Goal: Navigation & Orientation: Find specific page/section

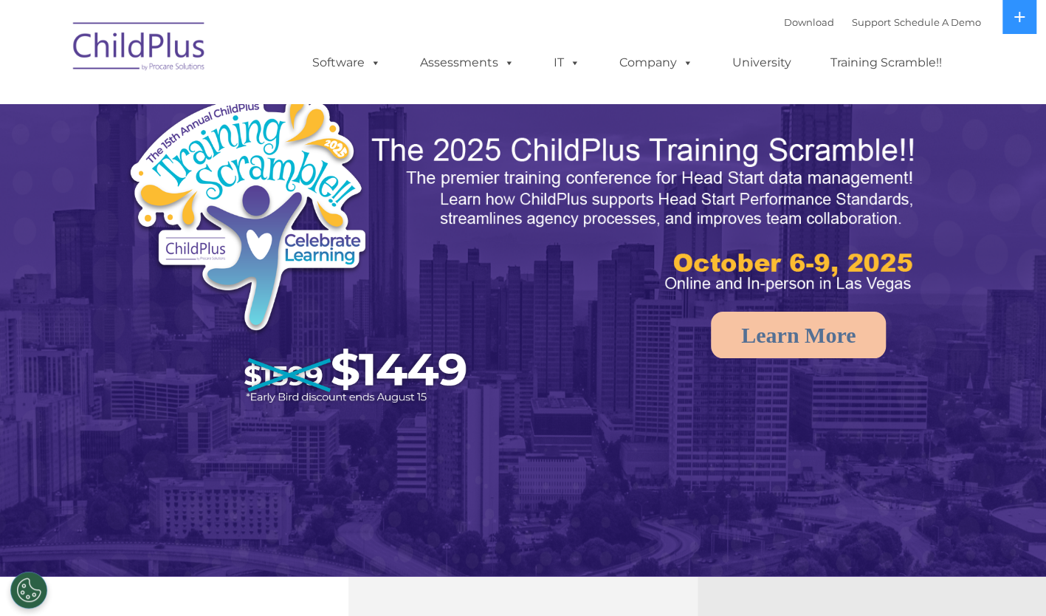
select select "MEDIUM"
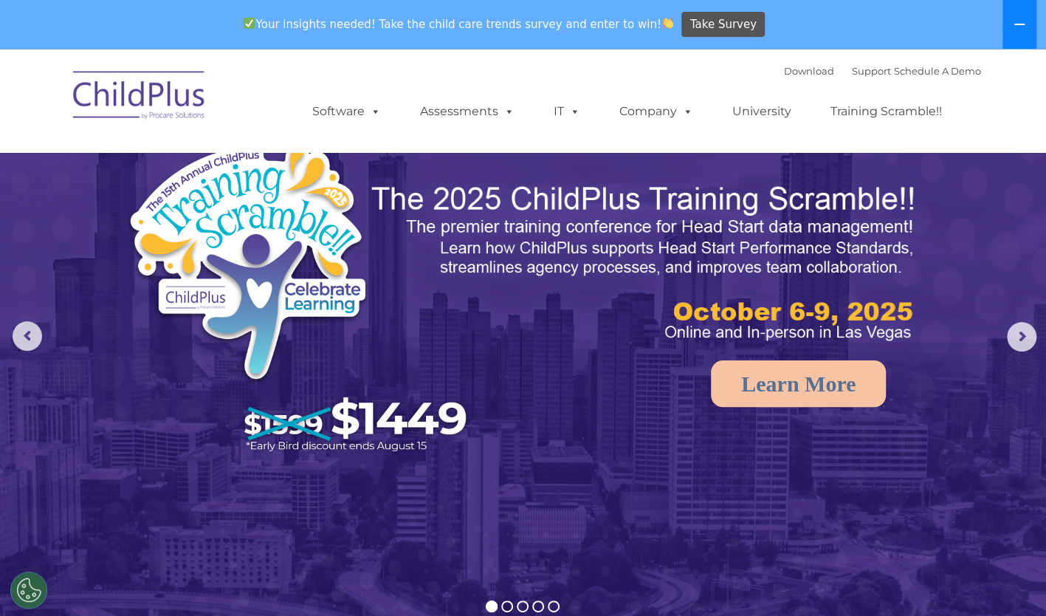
click at [1011, 24] on button at bounding box center [1019, 24] width 34 height 49
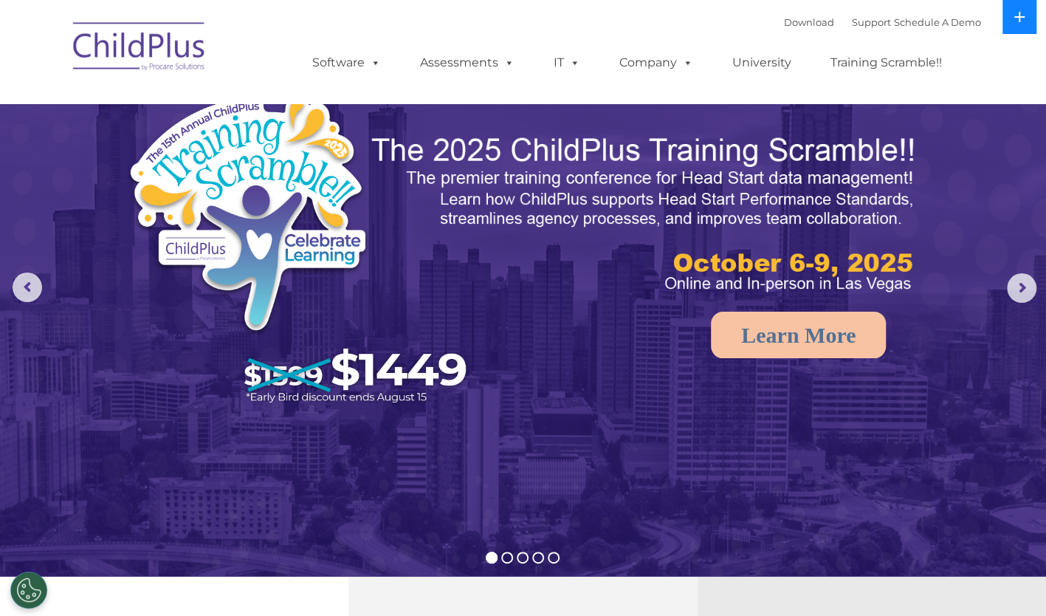
click at [1011, 24] on button at bounding box center [1019, 17] width 34 height 34
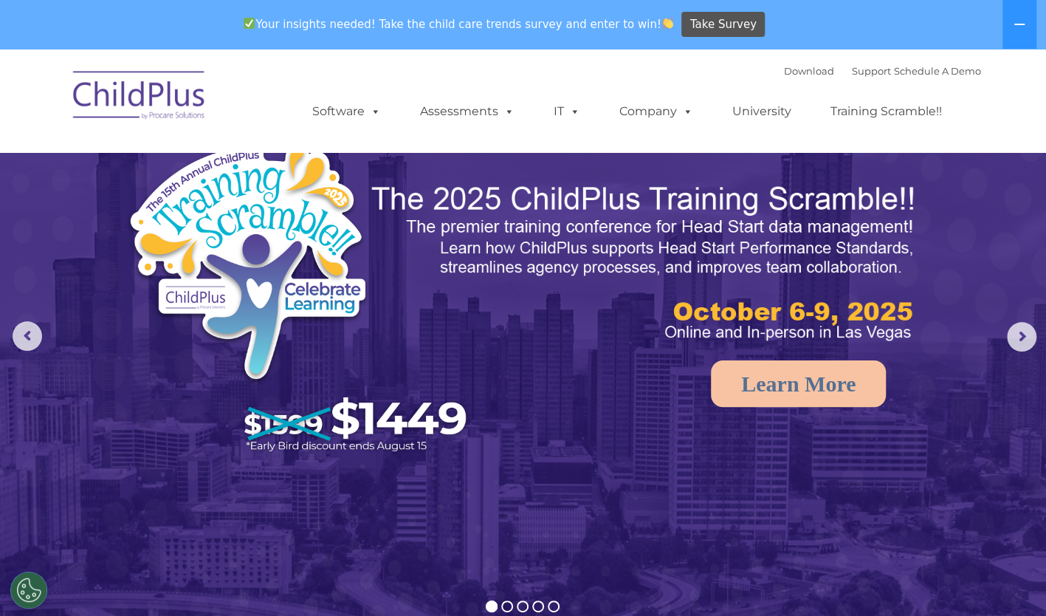
click at [168, 95] on img at bounding box center [140, 98] width 148 height 74
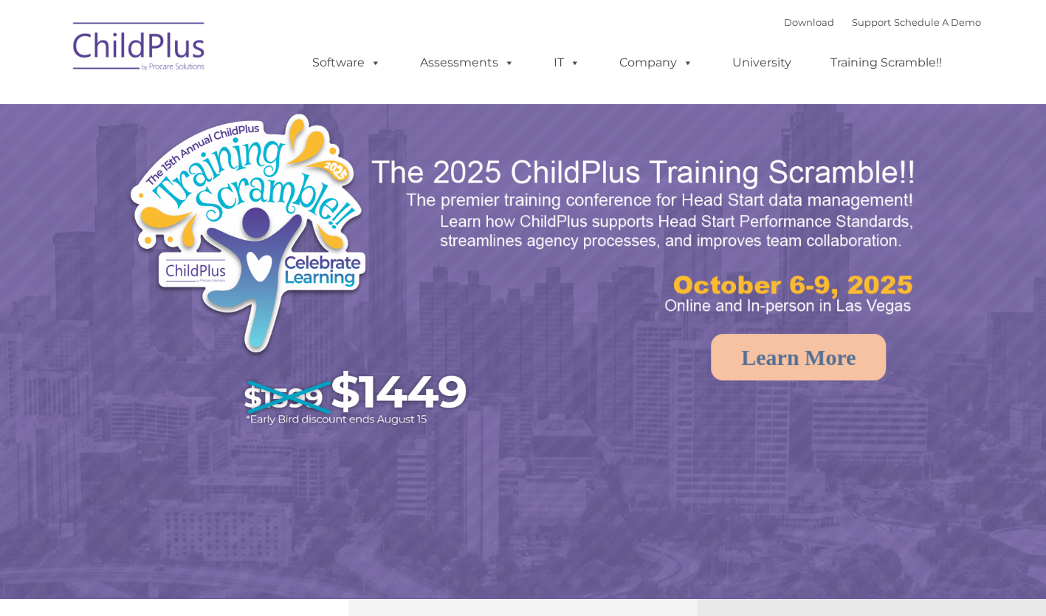
select select "MEDIUM"
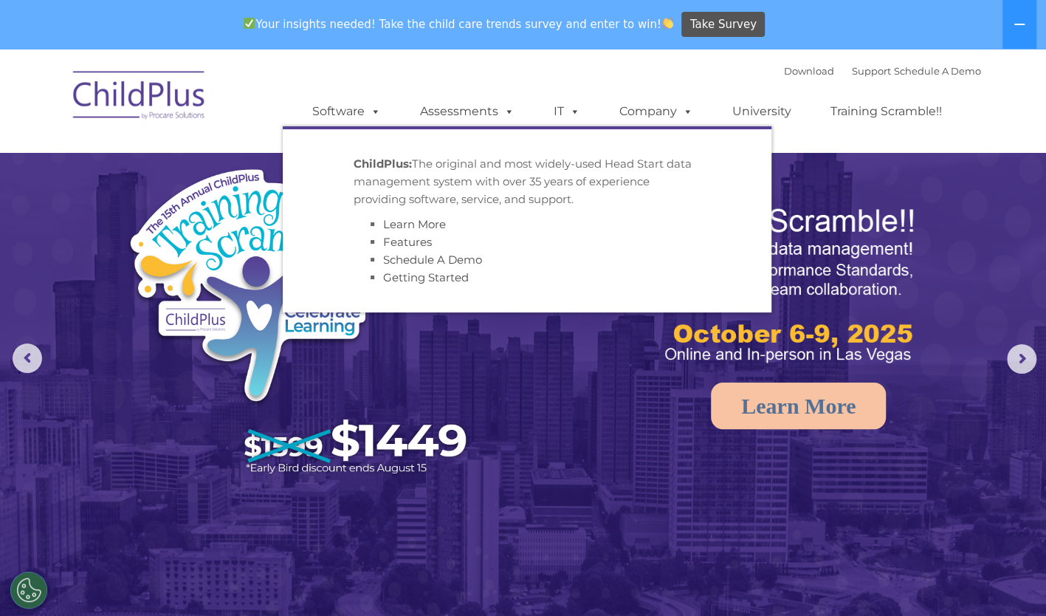
scroll to position [32, 0]
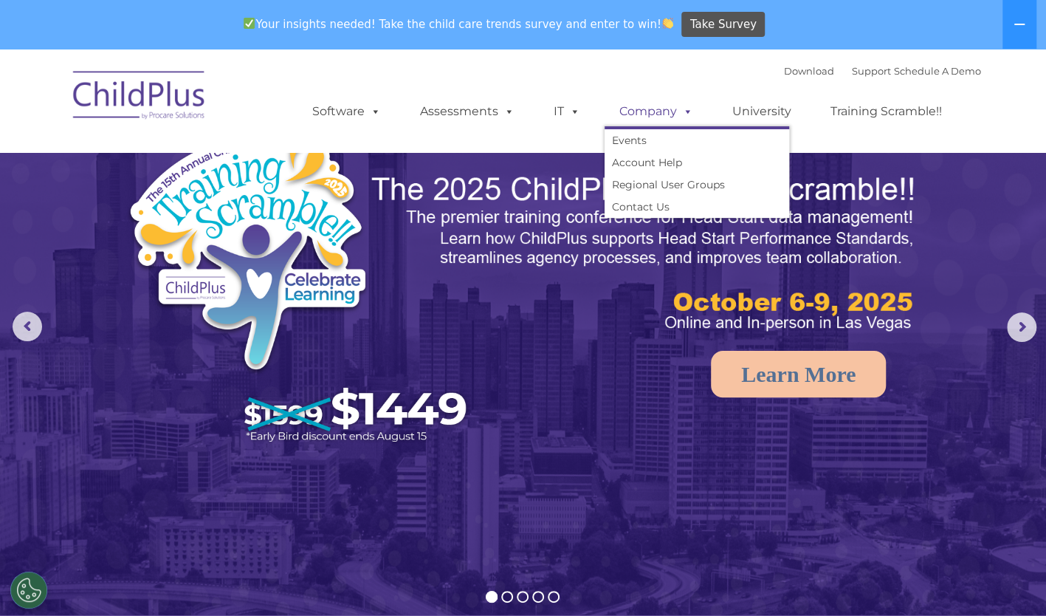
click at [667, 107] on link "Company" at bounding box center [656, 112] width 103 height 30
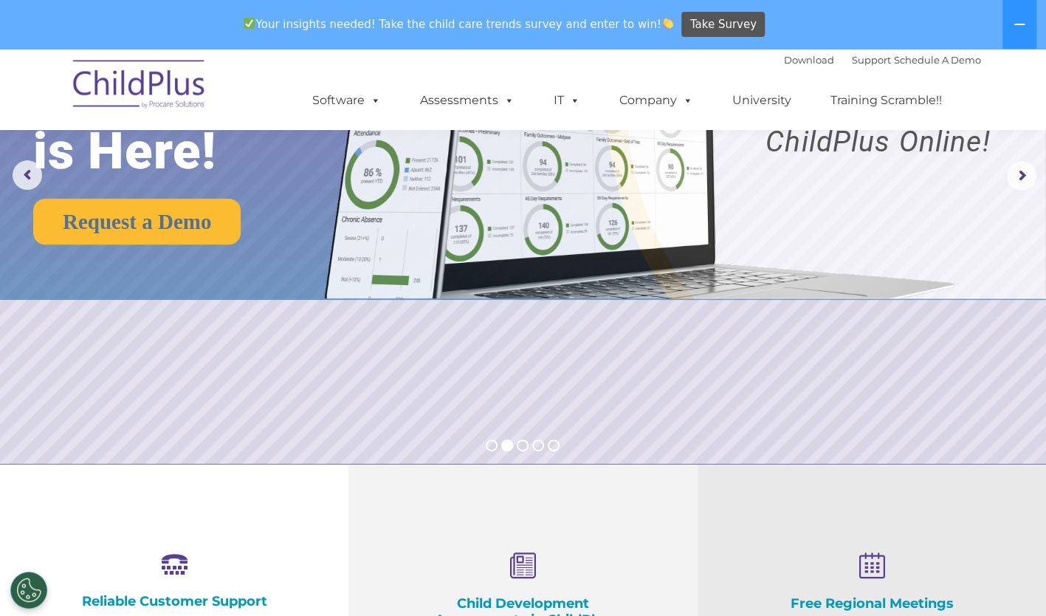
scroll to position [185, 0]
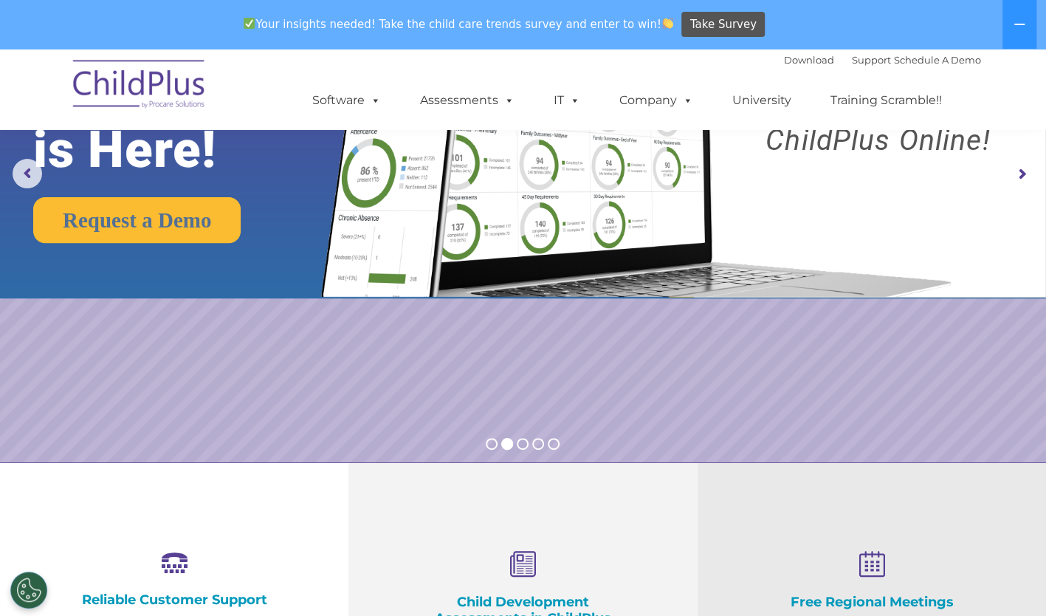
click at [357, 181] on img at bounding box center [633, 119] width 656 height 355
